Goal: Navigation & Orientation: Find specific page/section

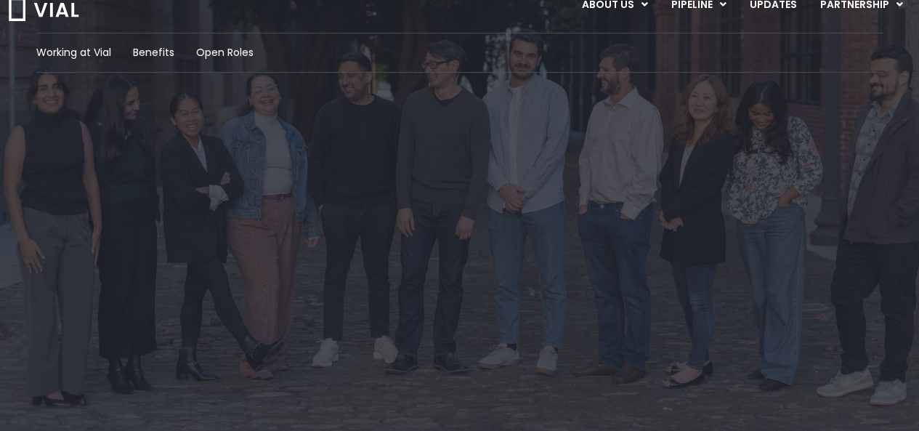
scroll to position [44, 0]
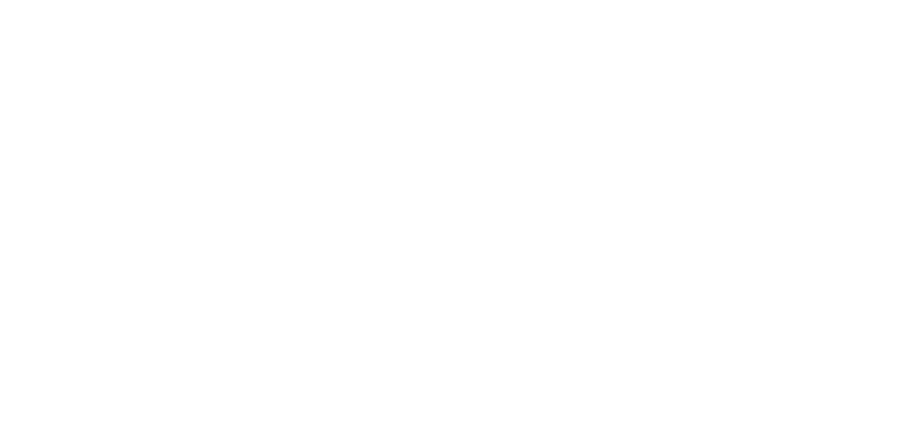
scroll to position [2306, 0]
